Goal: Transaction & Acquisition: Subscribe to service/newsletter

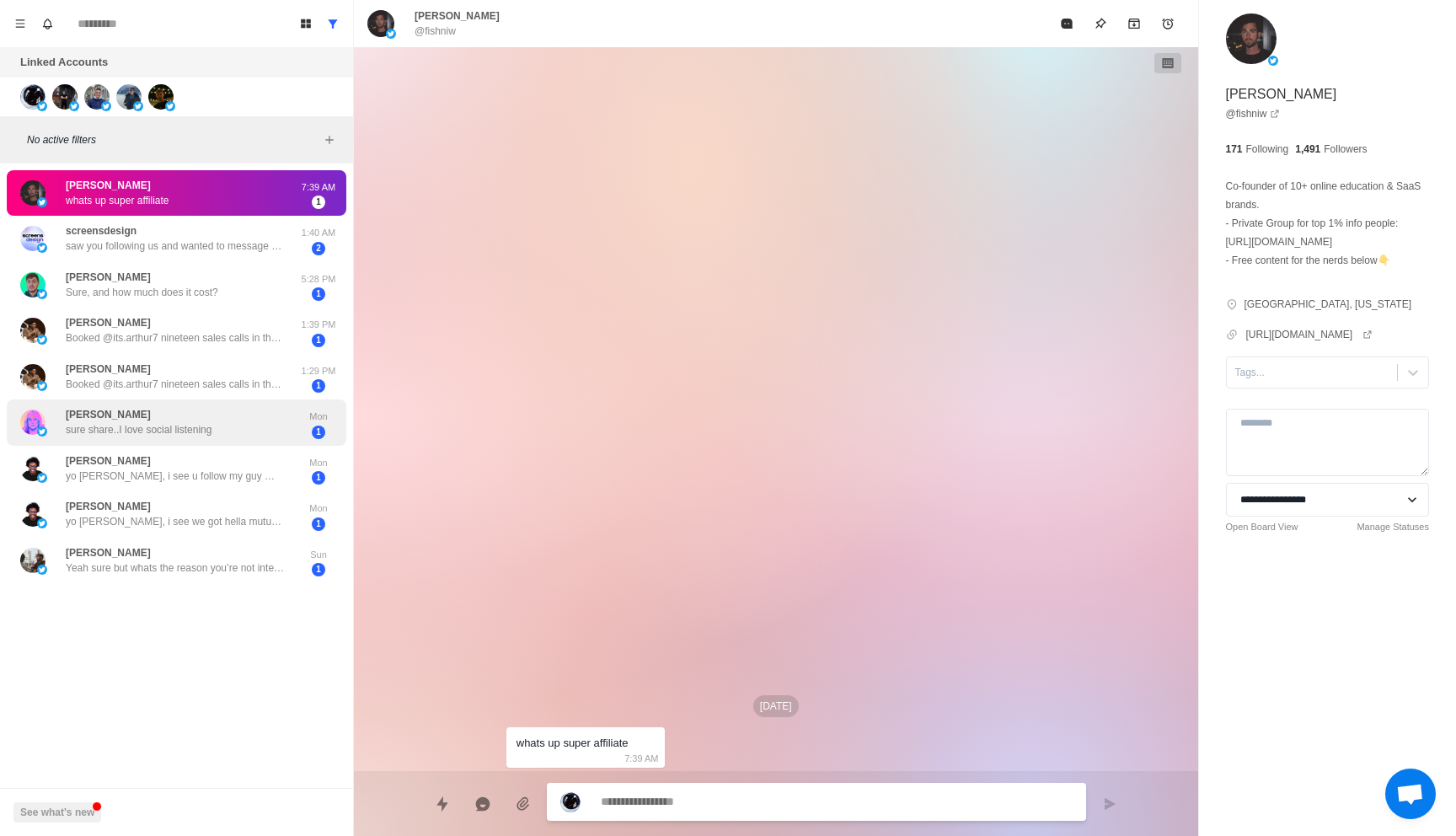
click at [290, 442] on div "[PERSON_NAME] sure share..I love social listening Mon 1" at bounding box center [176, 423] width 340 height 47
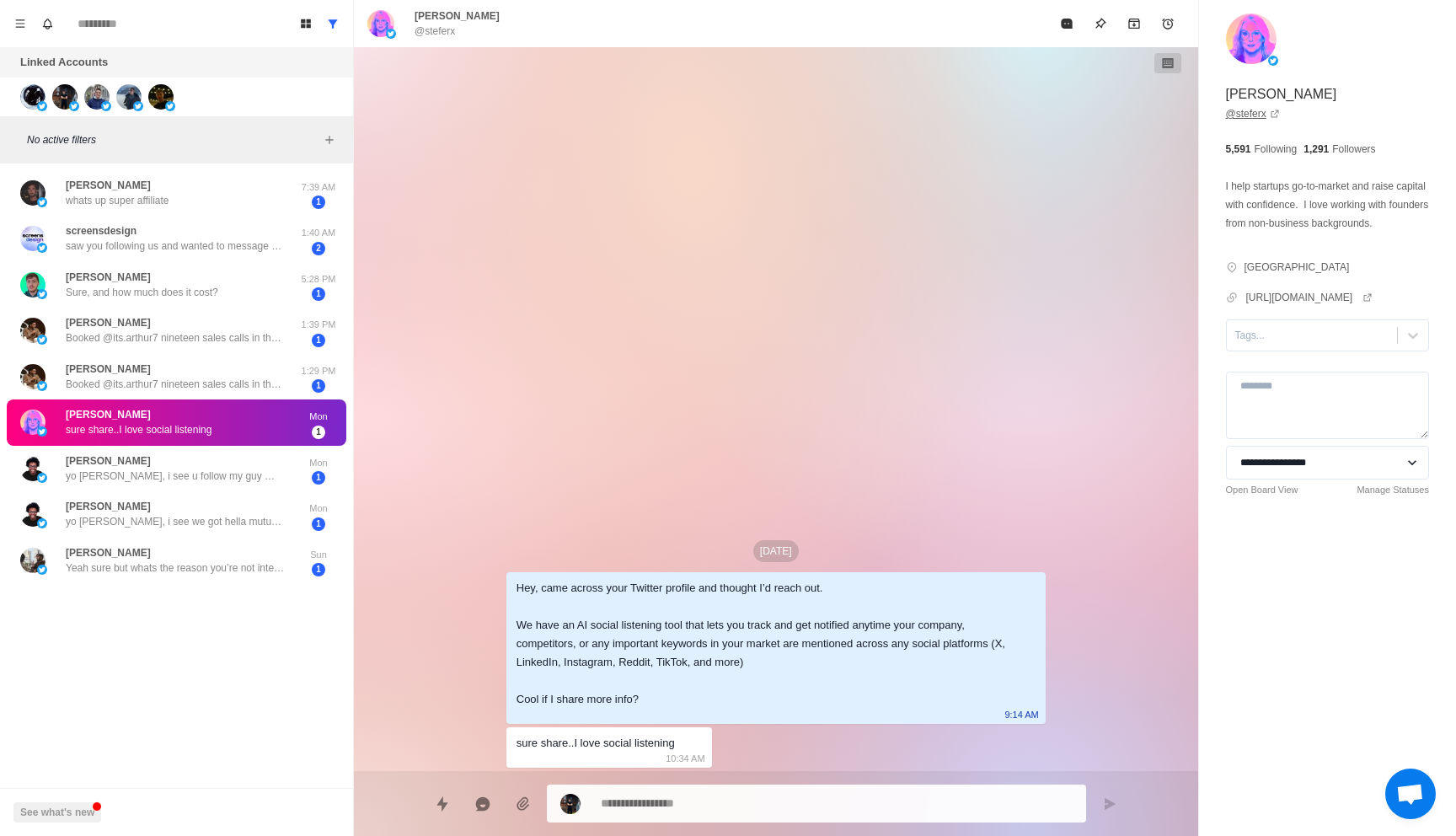
click at [1255, 115] on link "@ steferx" at bounding box center [1252, 113] width 54 height 16
click at [20, 16] on button "Menu" at bounding box center [20, 24] width 27 height 27
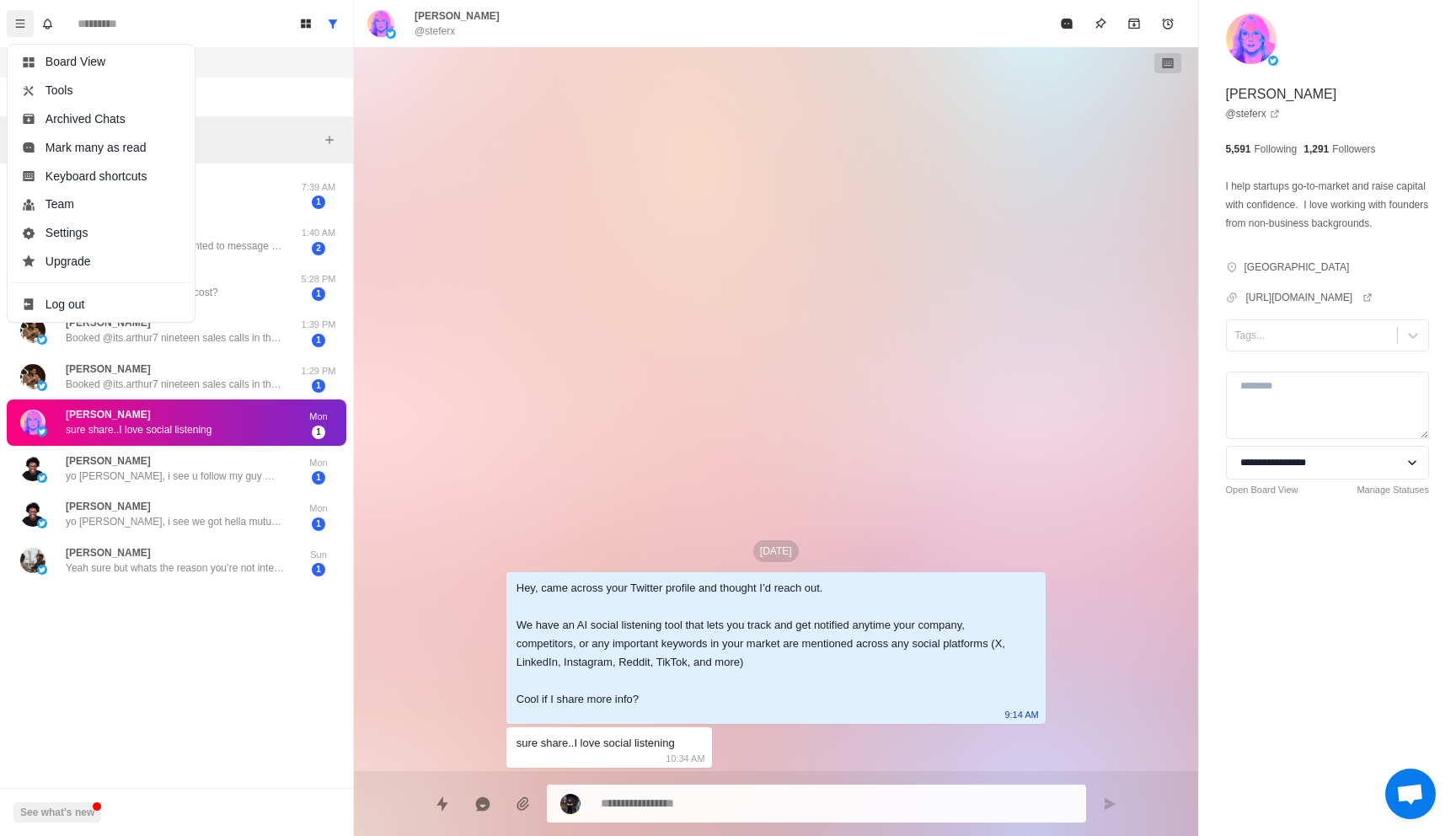
click at [297, 107] on div "Linked Accounts Connect X account Connect Instagram account" at bounding box center [176, 82] width 353 height 69
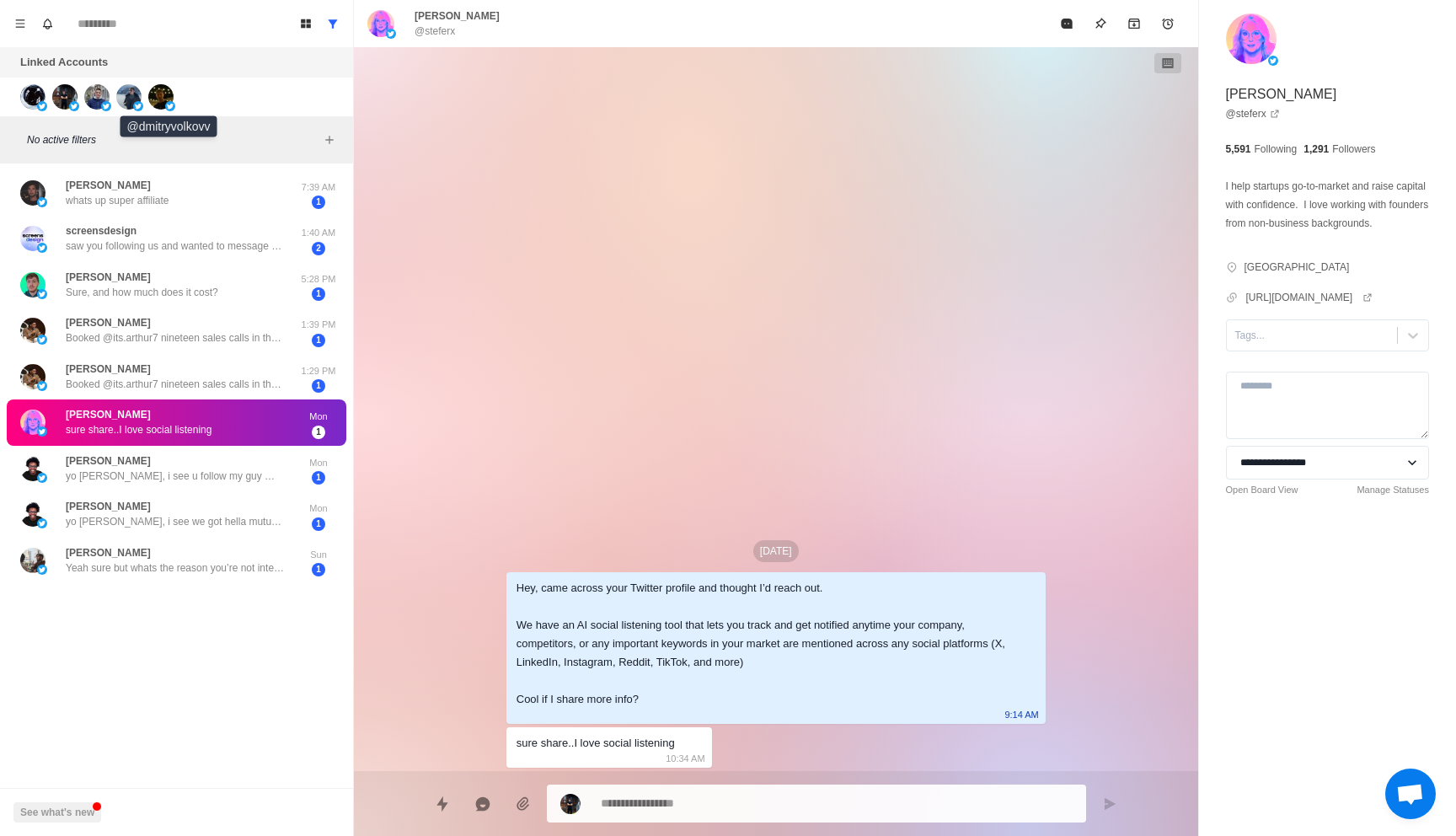
click at [187, 92] on div at bounding box center [171, 97] width 46 height 26
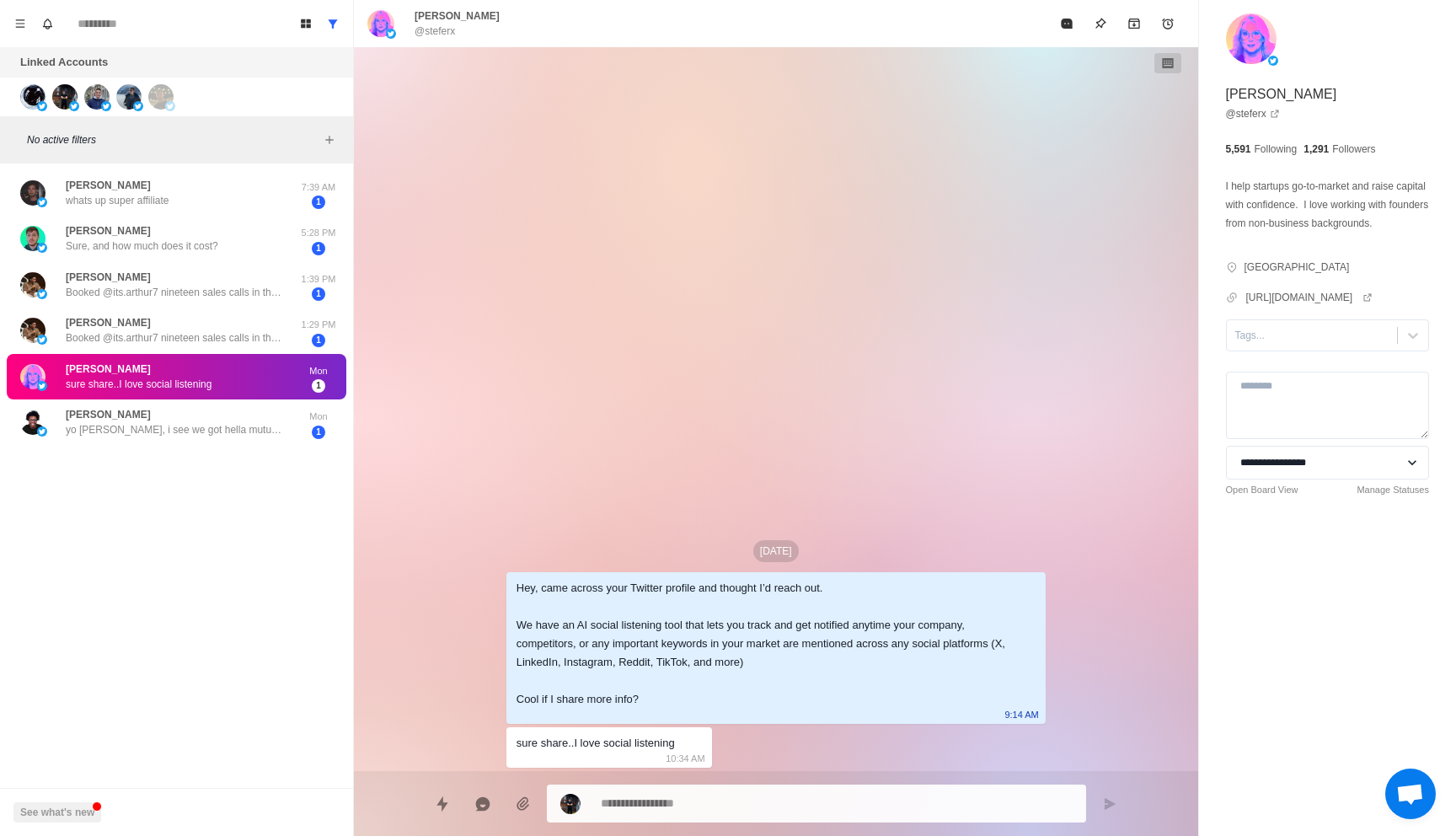
click at [192, 94] on div at bounding box center [171, 97] width 46 height 26
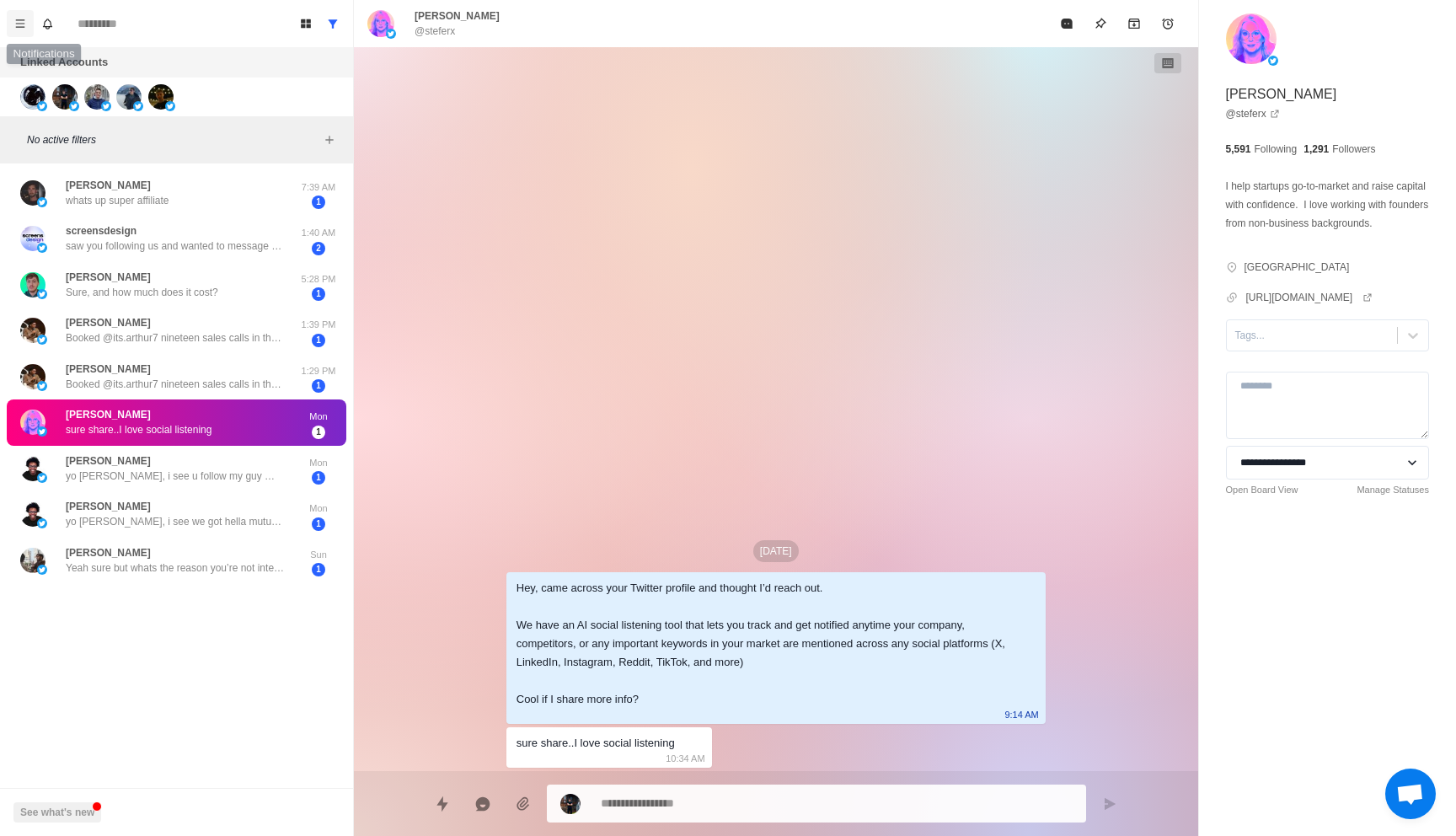
click at [17, 27] on icon "Menu" at bounding box center [20, 23] width 12 height 12
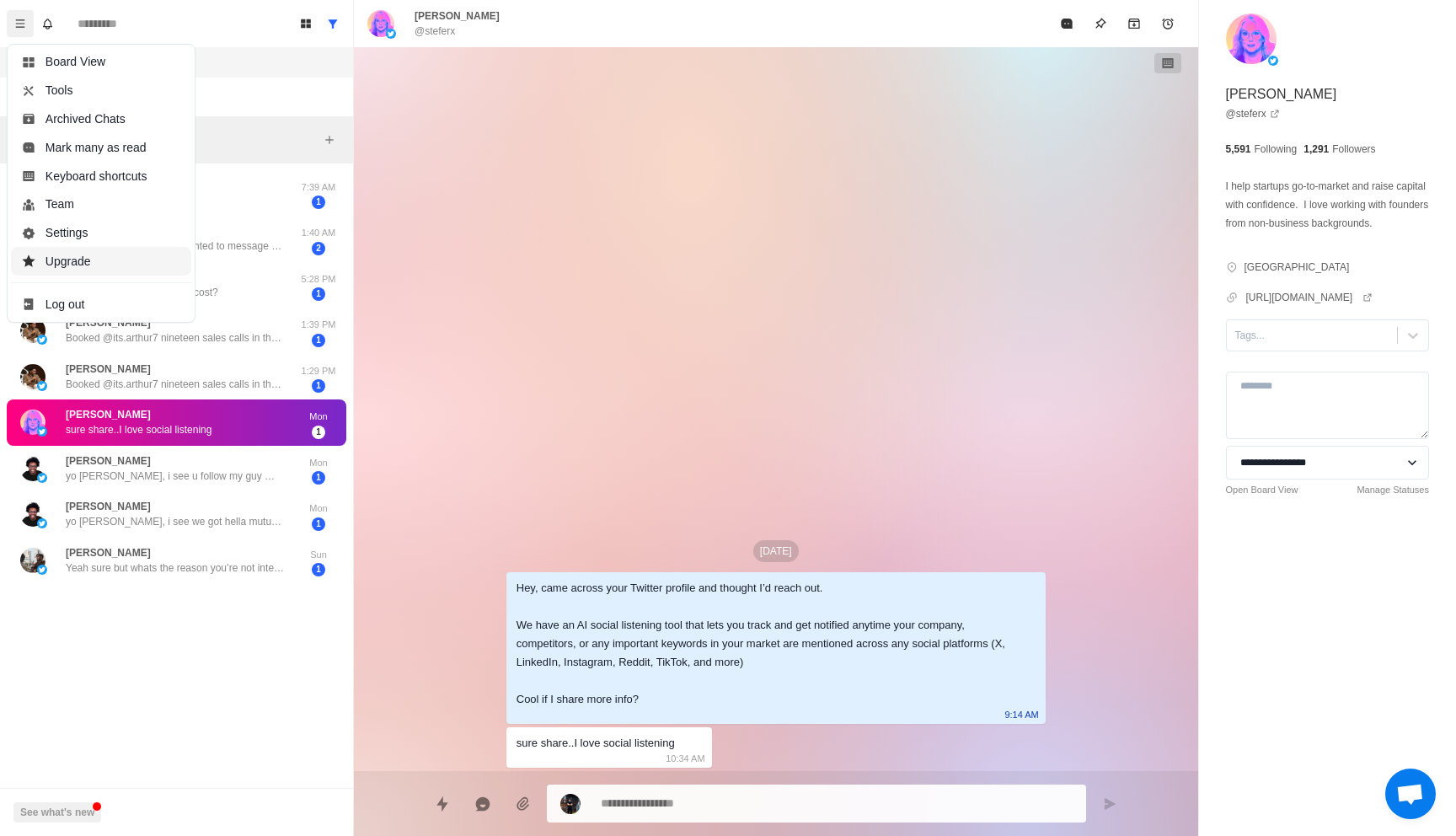
click at [97, 255] on button "Upgrade" at bounding box center [101, 260] width 181 height 28
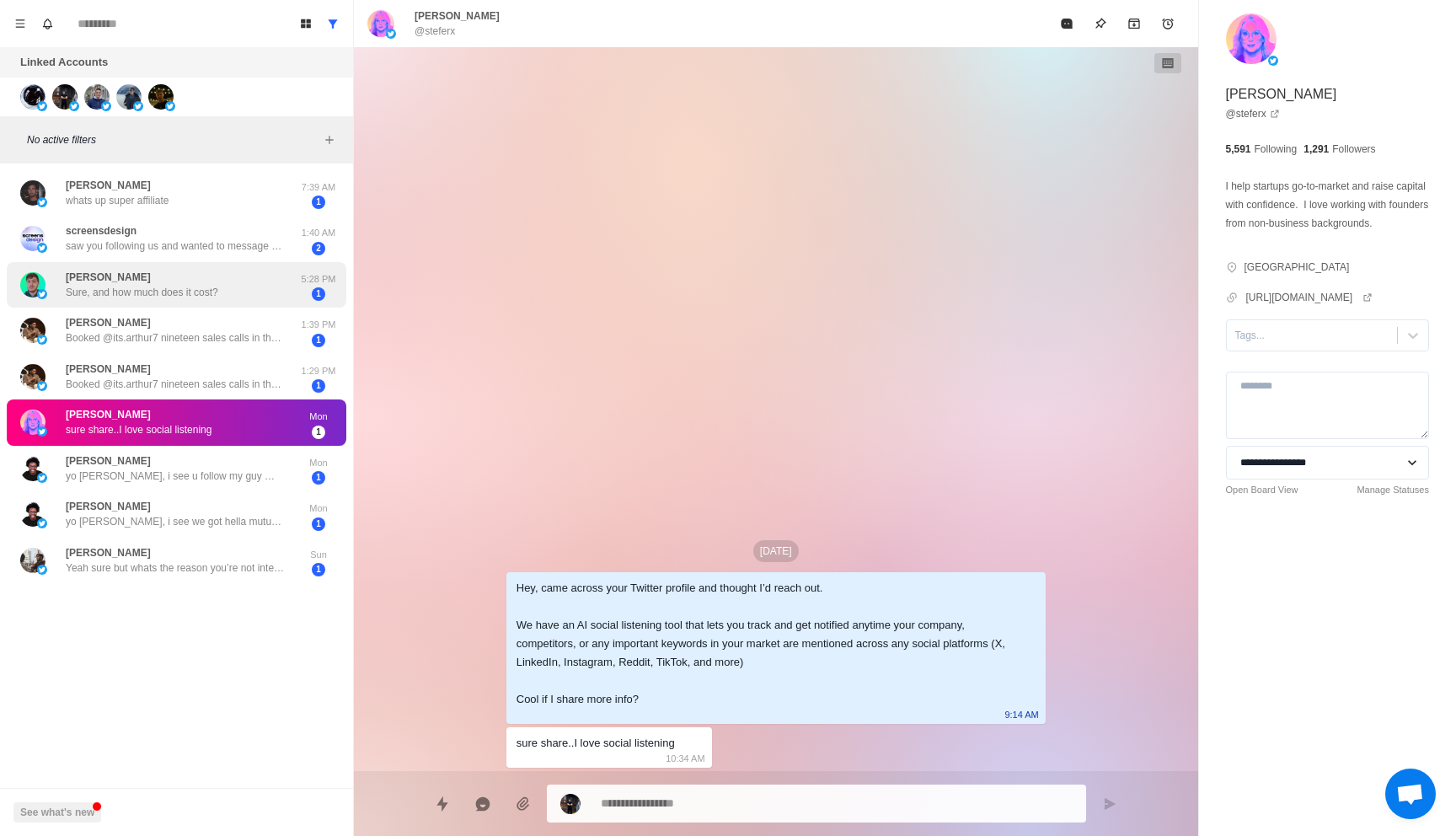
click at [134, 277] on div "[PERSON_NAME] 🚀 Sure, and how much does it cost?" at bounding box center [141, 284] width 152 height 30
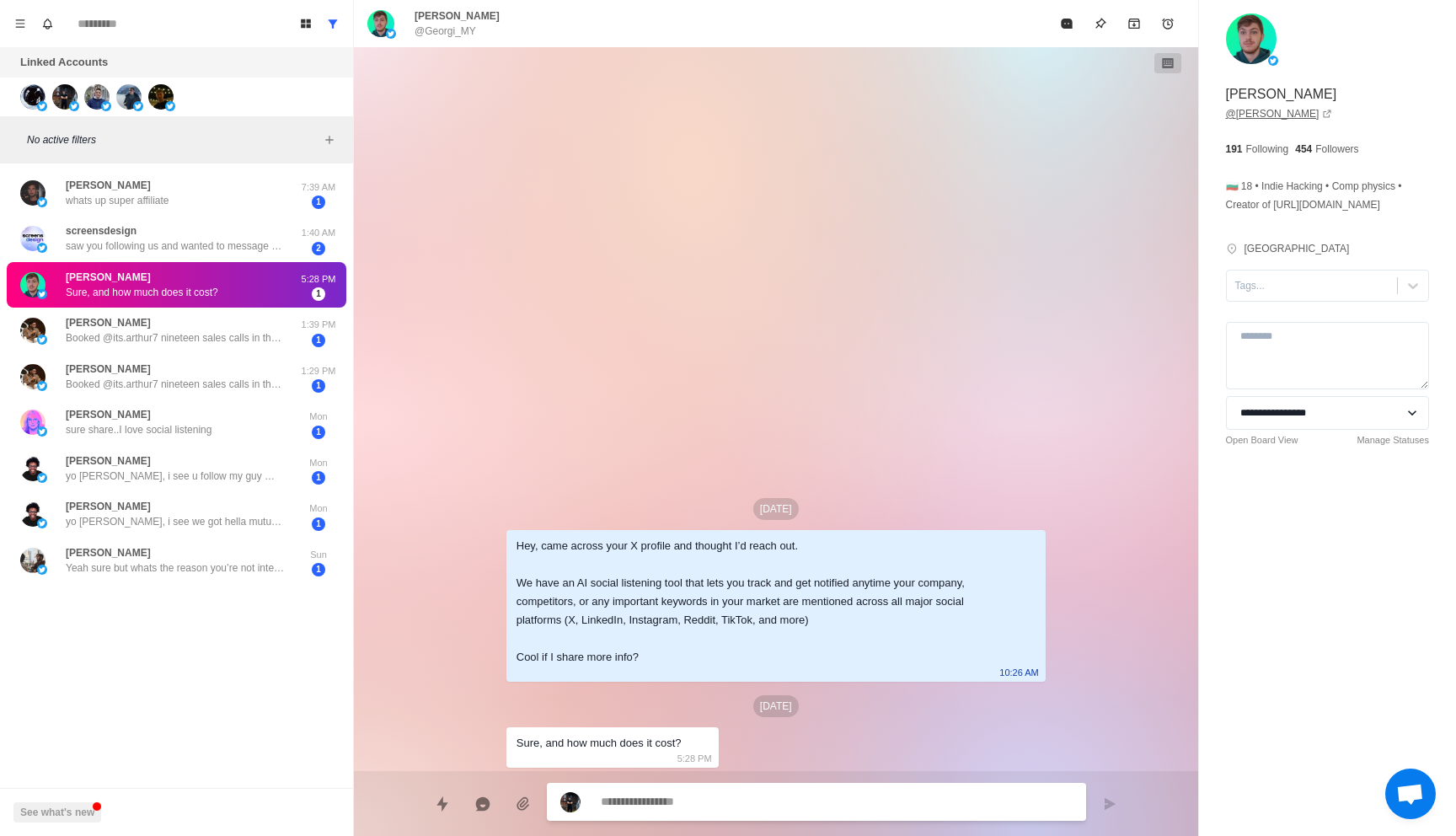
click at [1269, 116] on link "@ Georgi_MY" at bounding box center [1279, 113] width 107 height 16
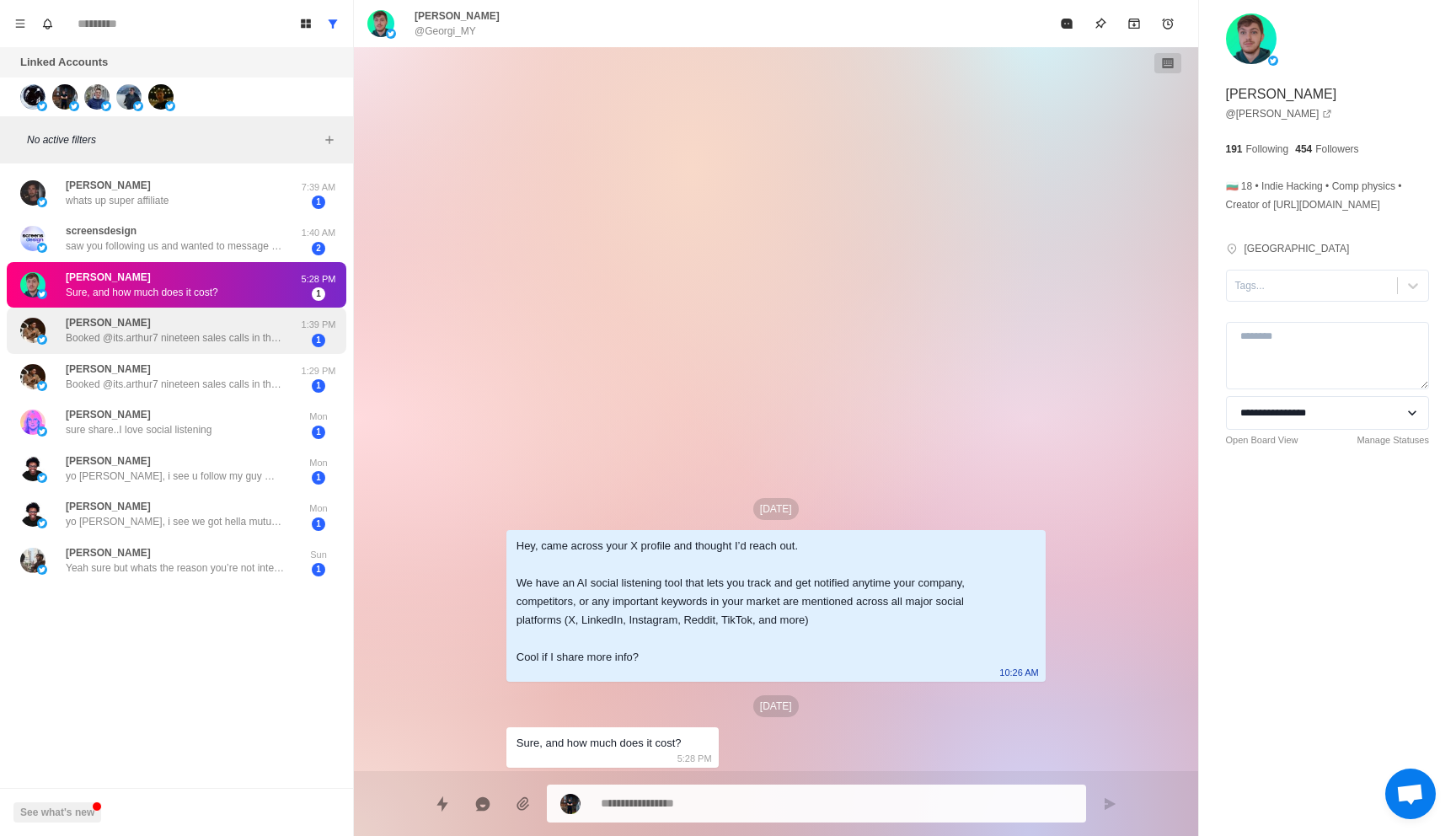
click at [233, 323] on div "[PERSON_NAME] Booked @its.arthur7 nineteen sales calls in the first 24 hours of…" at bounding box center [175, 329] width 219 height 30
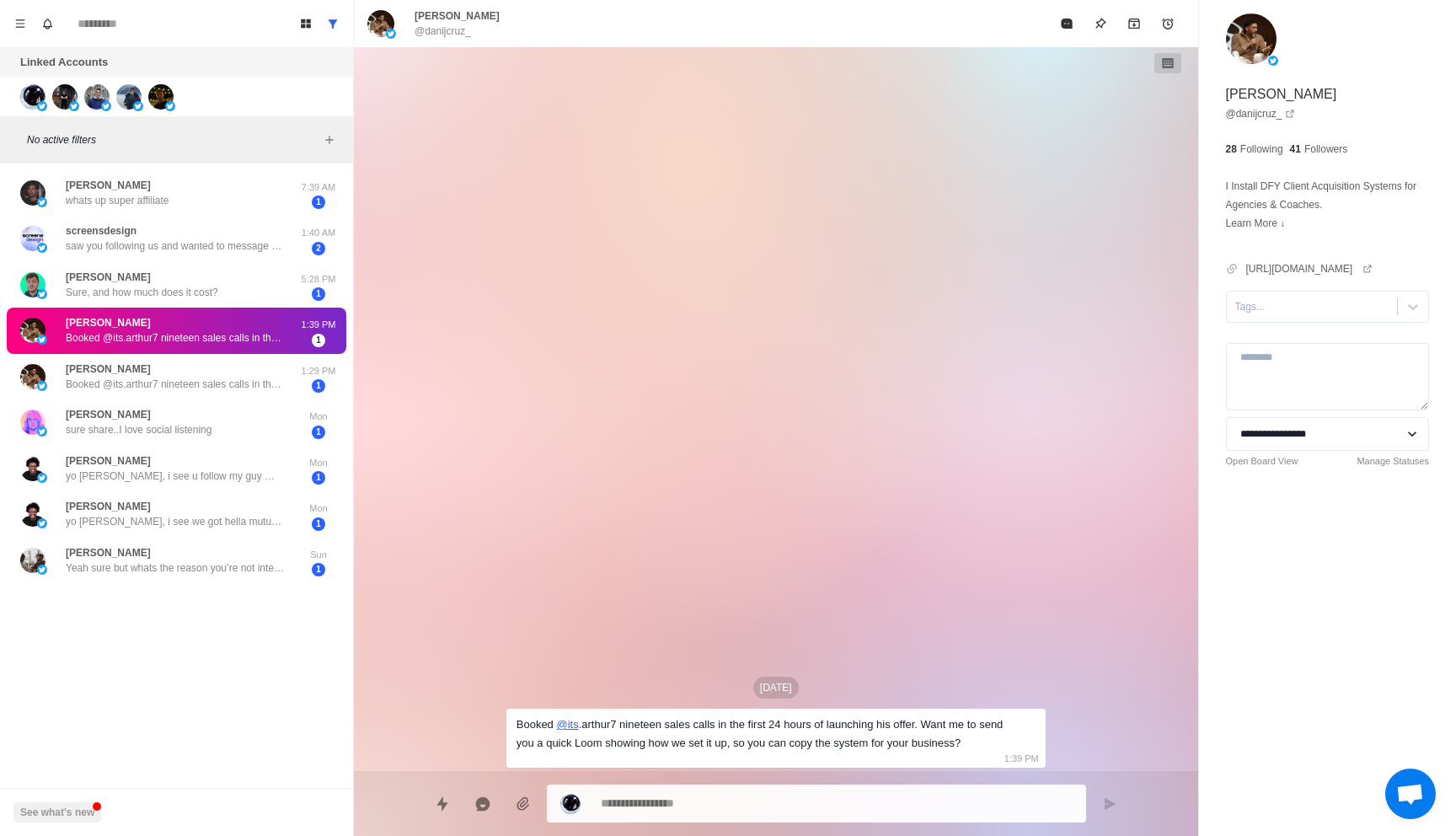
type textarea "*"
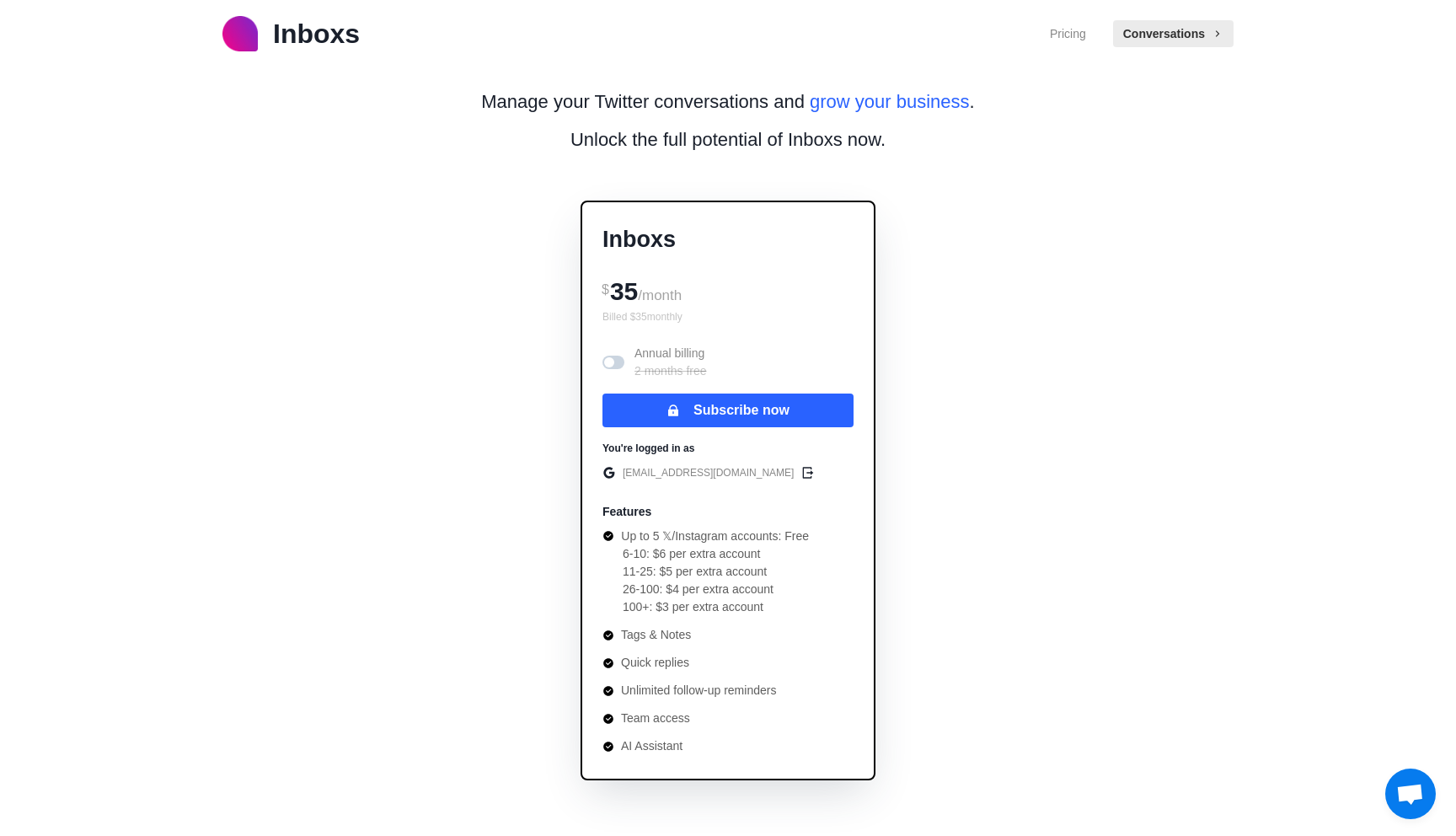
click at [641, 473] on p "team@scoutrr.com" at bounding box center [707, 473] width 171 height 16
copy div "team@scoutrr.com"
click at [670, 468] on p "team@scoutrr.com" at bounding box center [707, 473] width 171 height 16
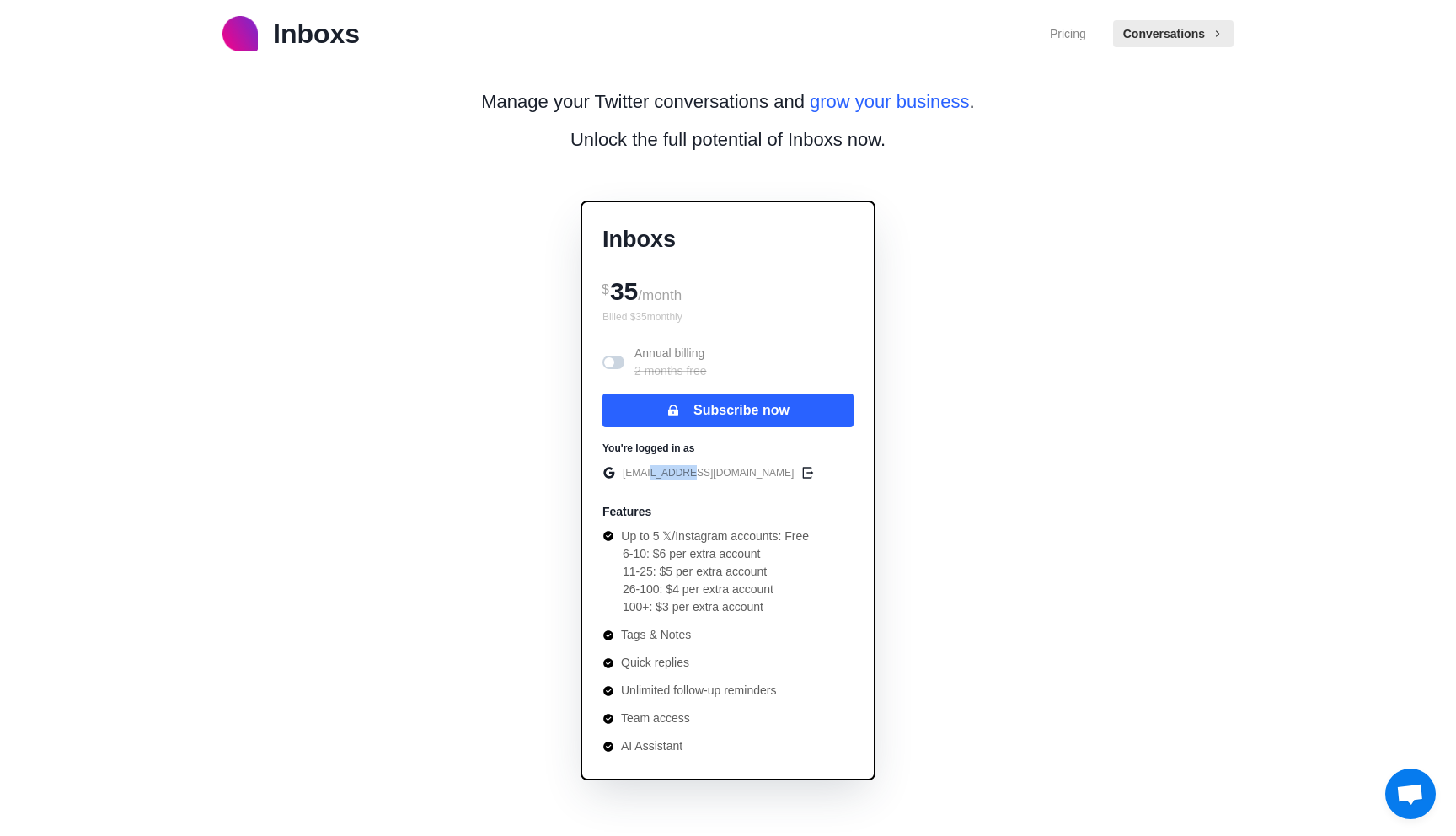
click at [670, 468] on p "team@scoutrr.com" at bounding box center [707, 473] width 171 height 16
click at [666, 468] on p "team@scoutrr.com" at bounding box center [707, 473] width 171 height 16
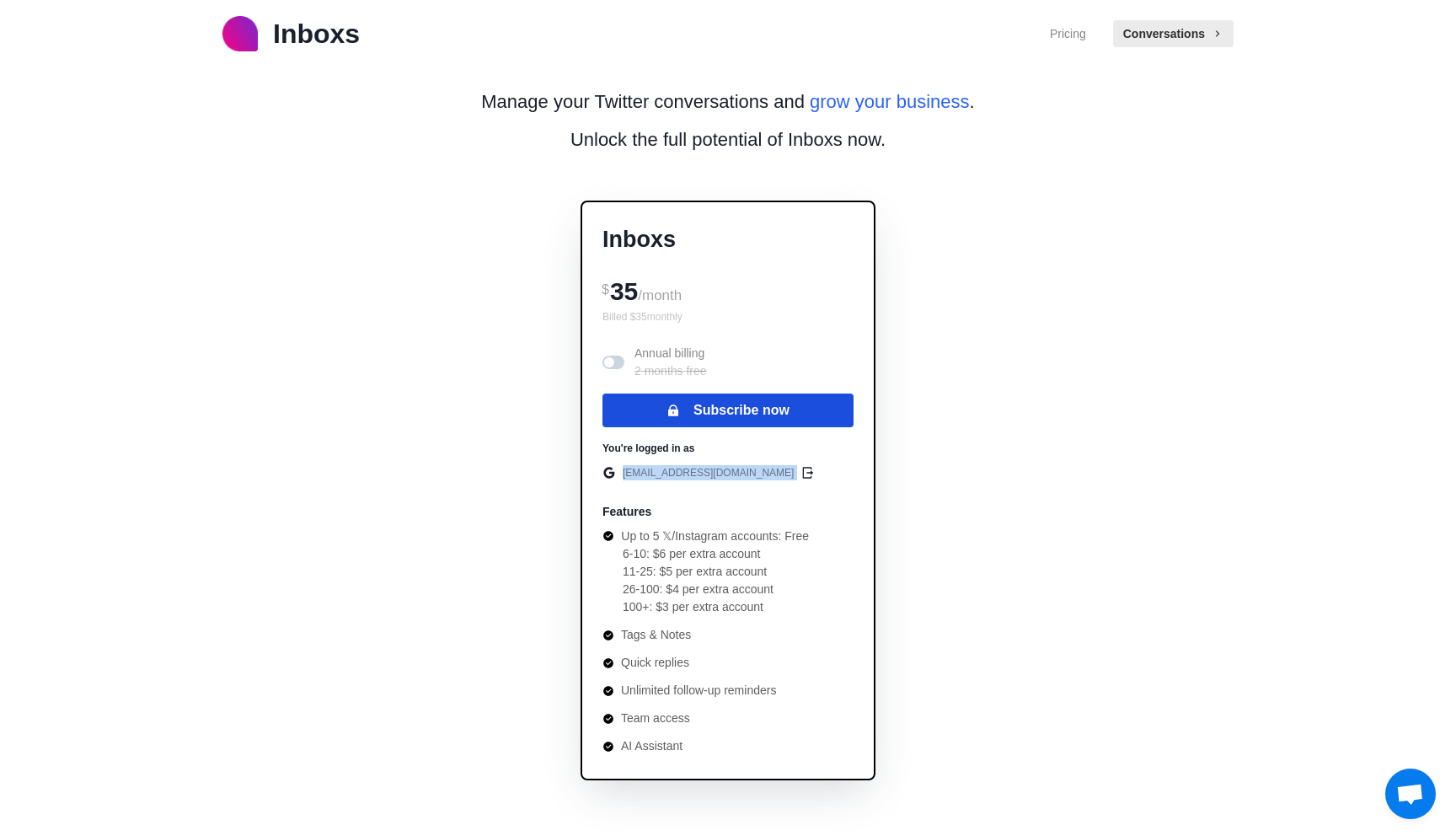
copy div "team@scoutrr.com"
